Goal: Information Seeking & Learning: Learn about a topic

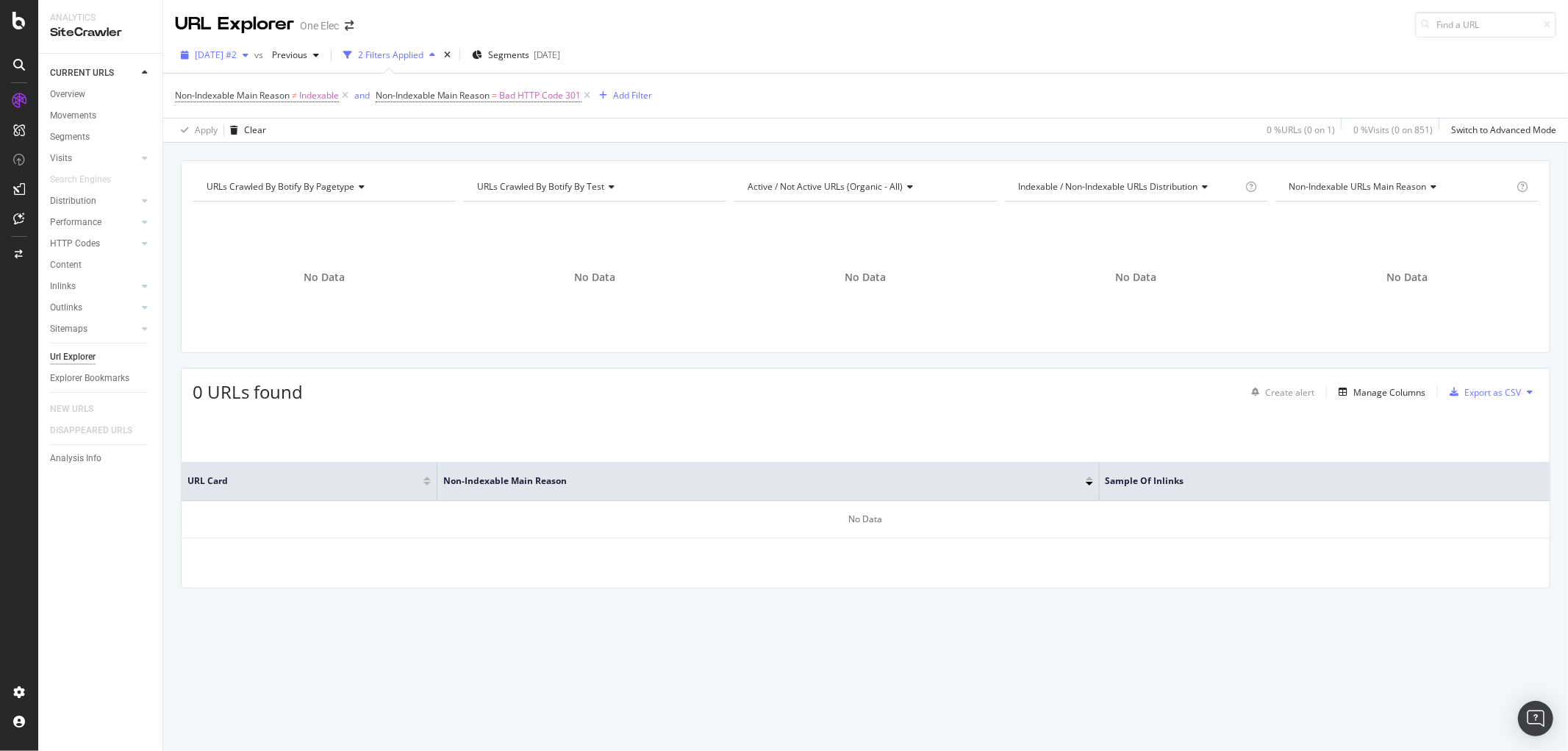
click at [223, 59] on span "[DATE] #2" at bounding box center [215, 55] width 42 height 12
click at [235, 99] on div "[DATE]" at bounding box center [234, 104] width 76 height 13
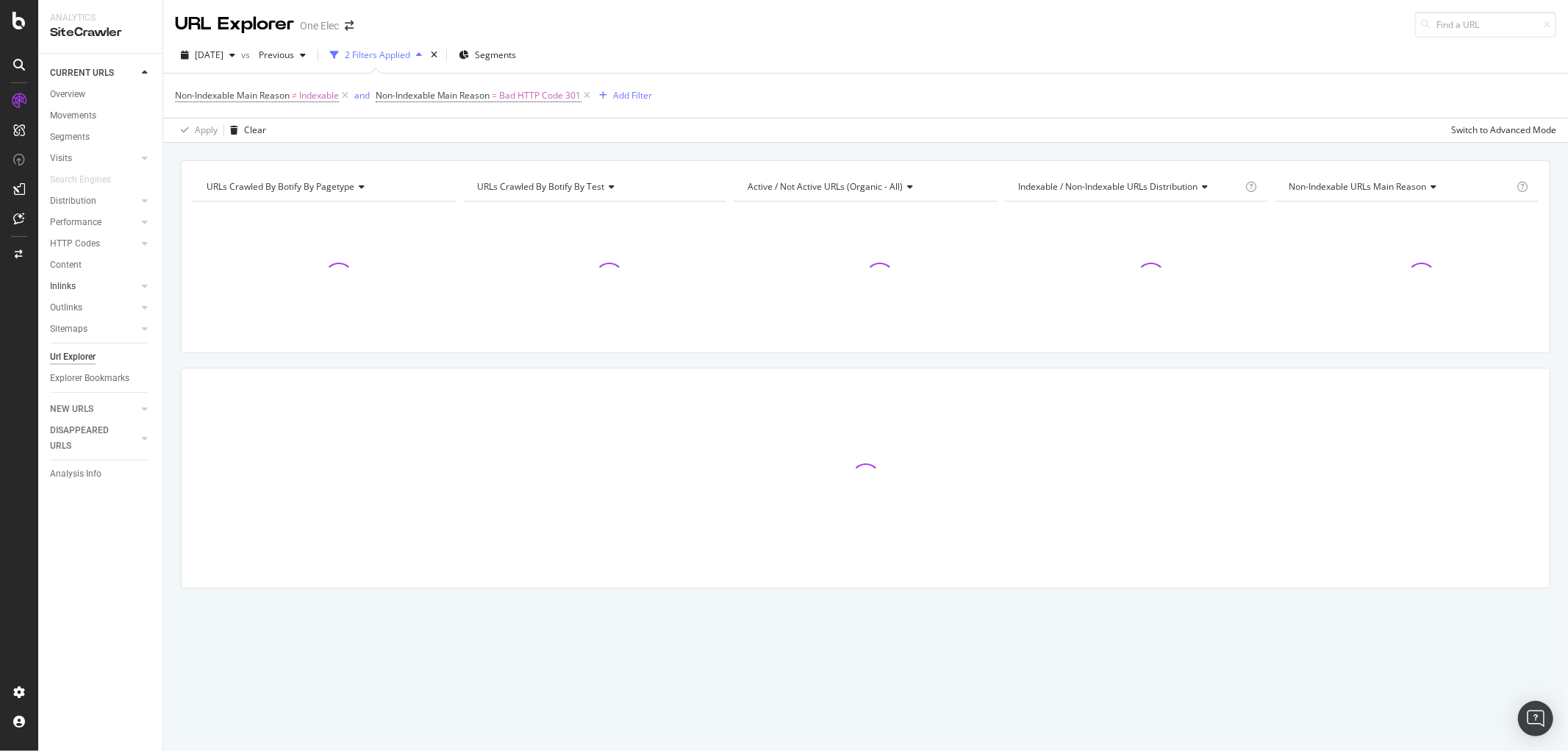
click at [79, 288] on link "Inlinks" at bounding box center [93, 286] width 88 height 15
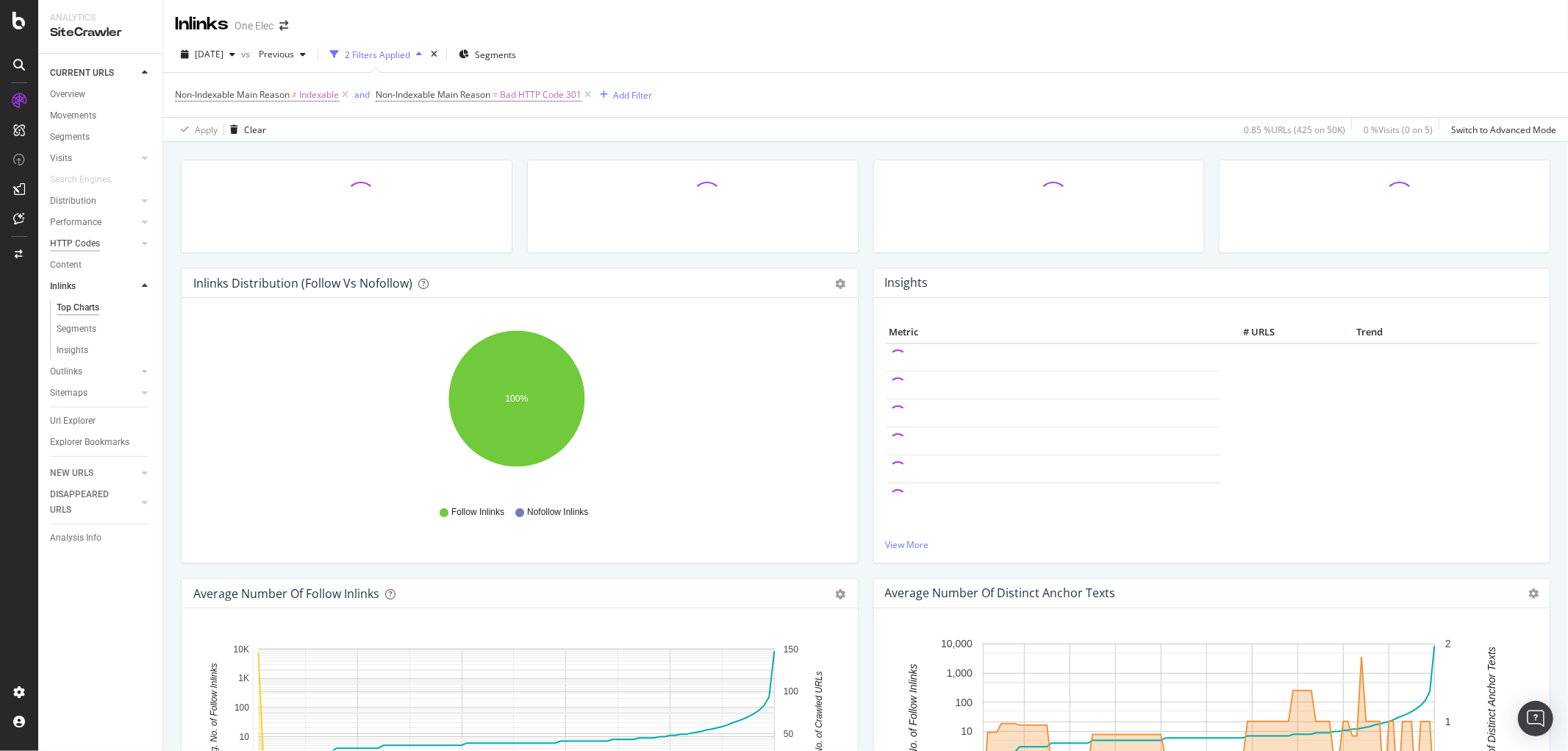
click at [69, 238] on div "HTTP Codes" at bounding box center [74, 244] width 50 height 15
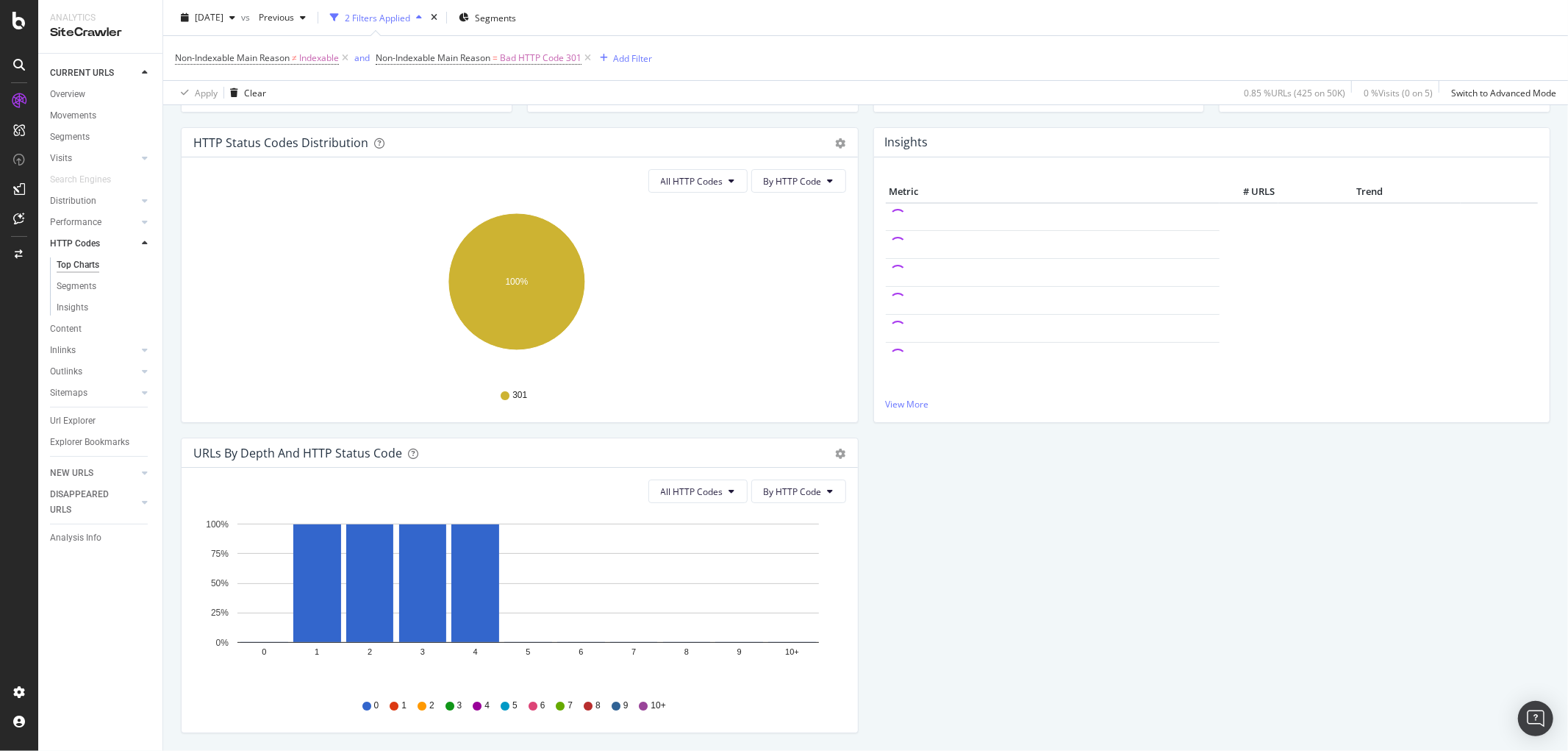
scroll to position [163, 0]
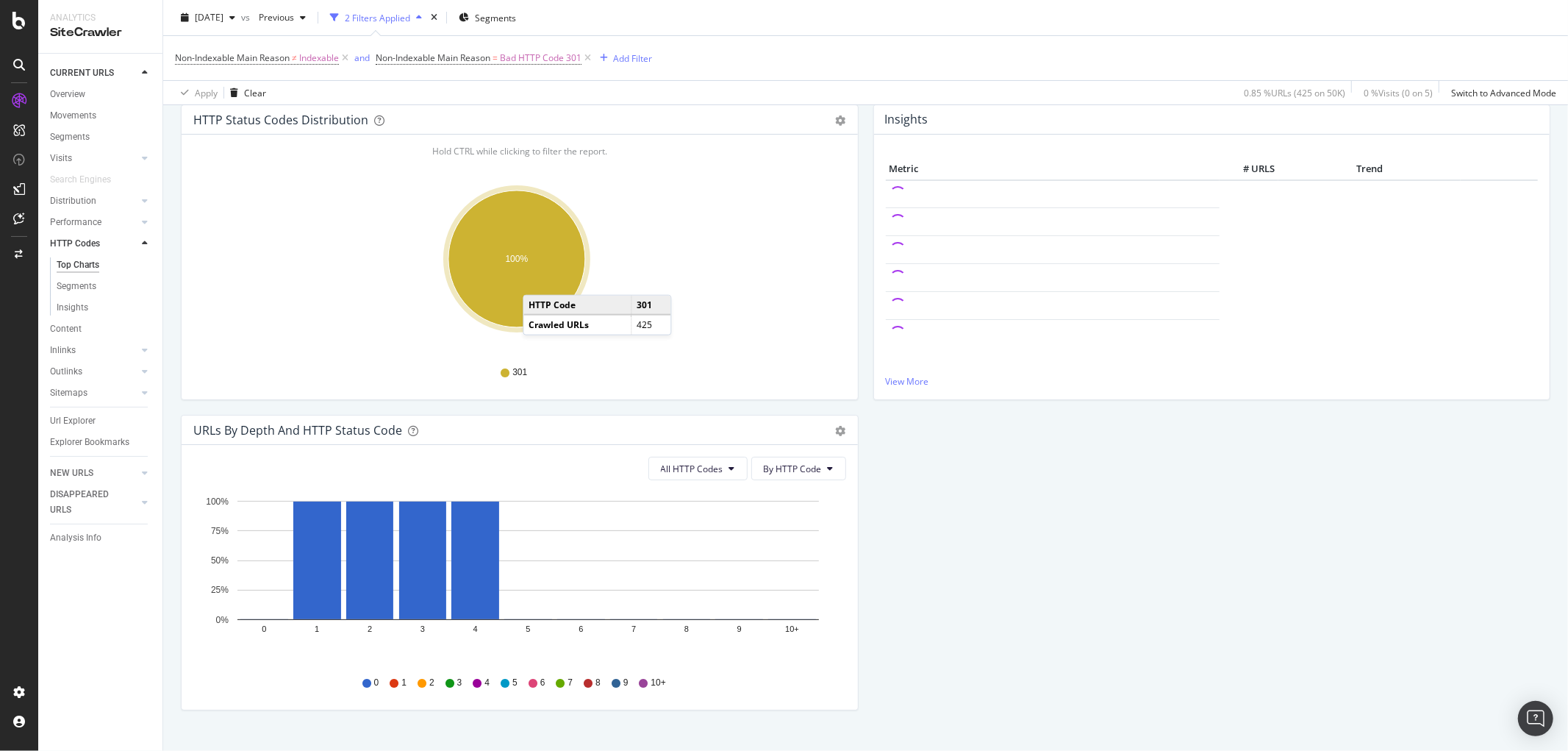
click at [538, 281] on ellipse "A chart." at bounding box center [516, 258] width 137 height 137
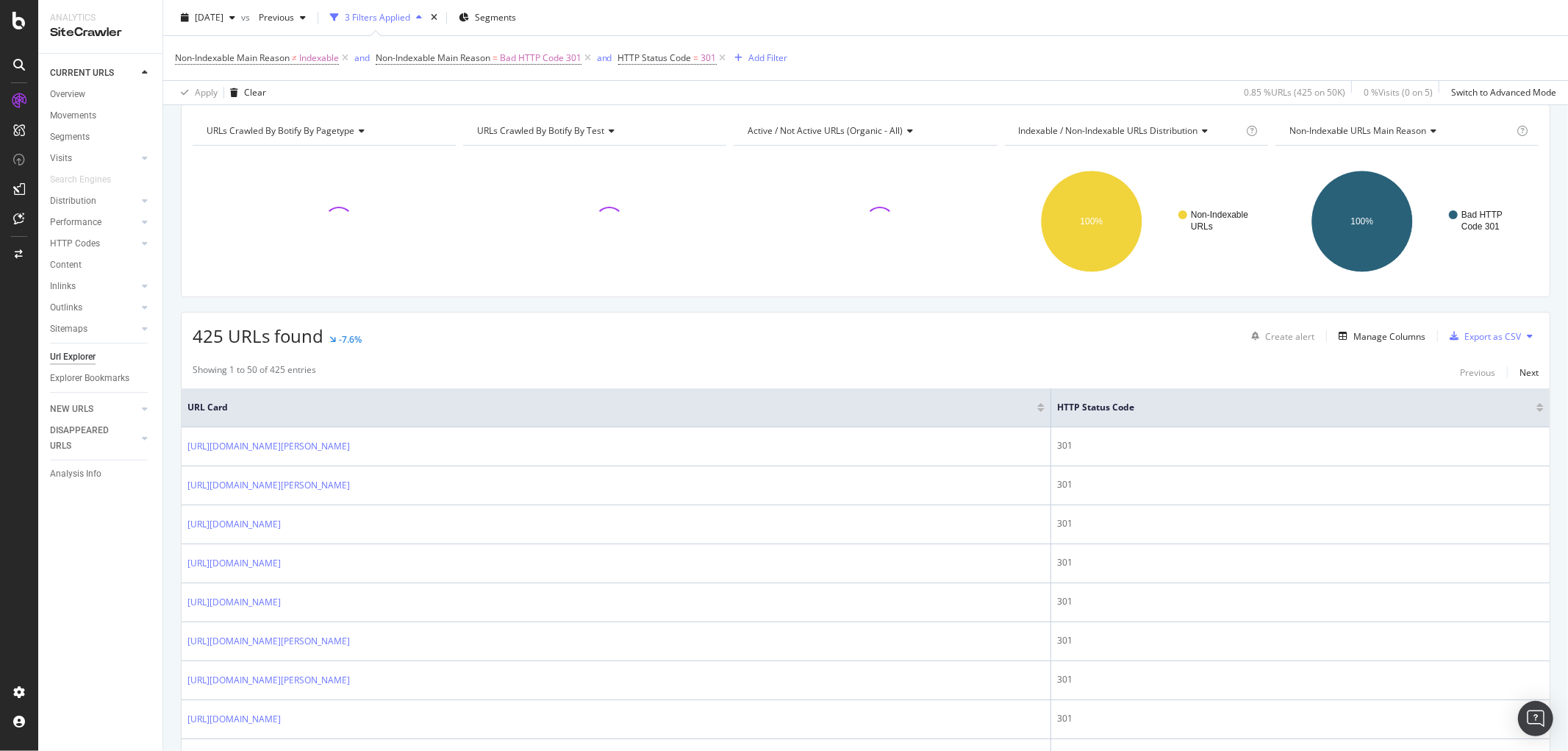
scroll to position [82, 0]
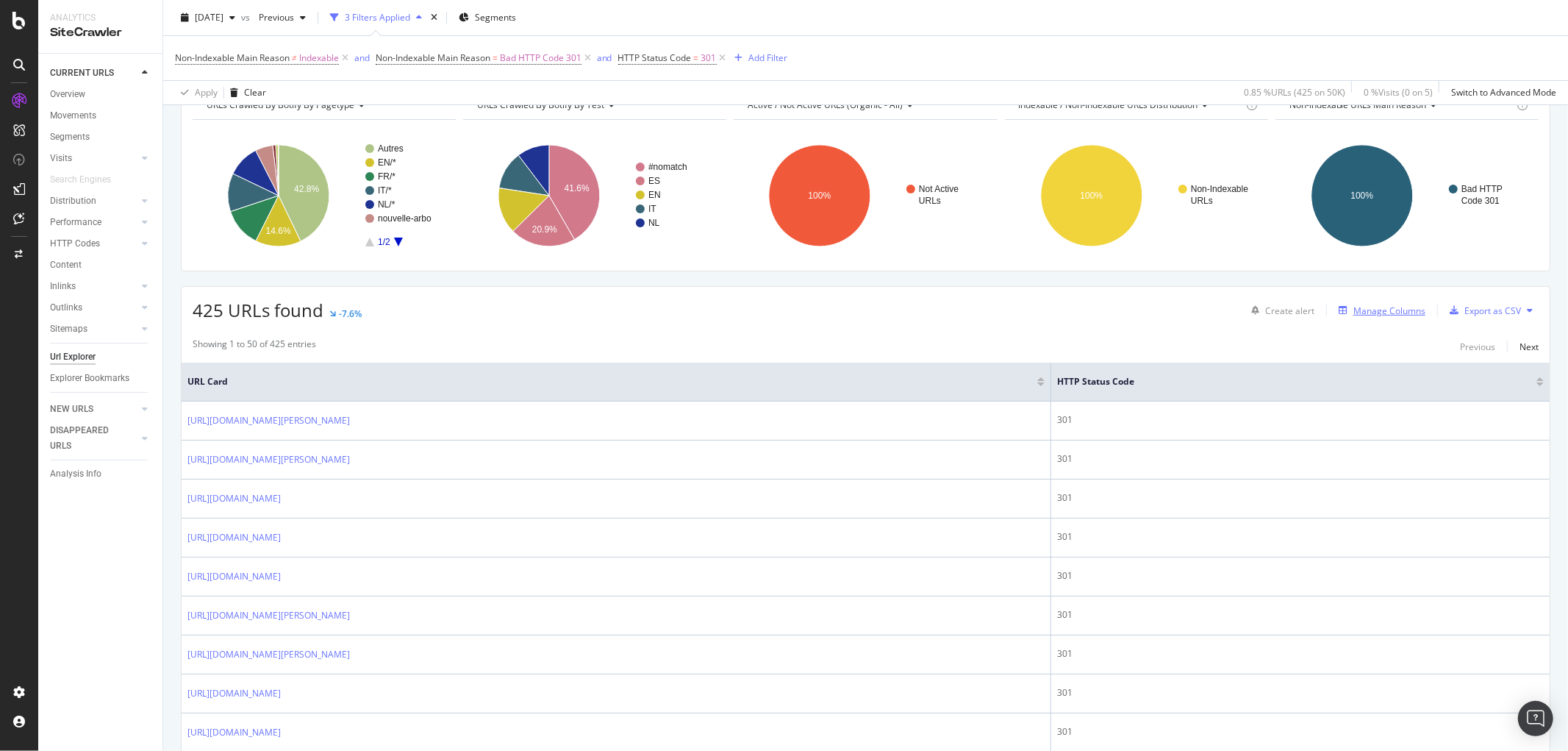
click at [1380, 315] on div "Manage Columns" at bounding box center [1389, 311] width 72 height 12
